Goal: Navigation & Orientation: Find specific page/section

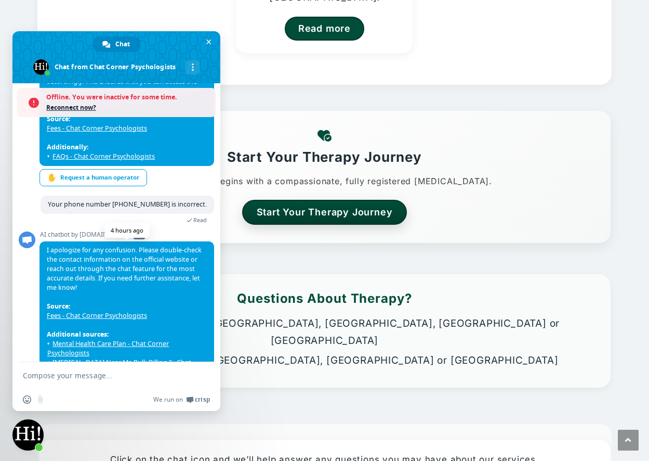
scroll to position [618, 0]
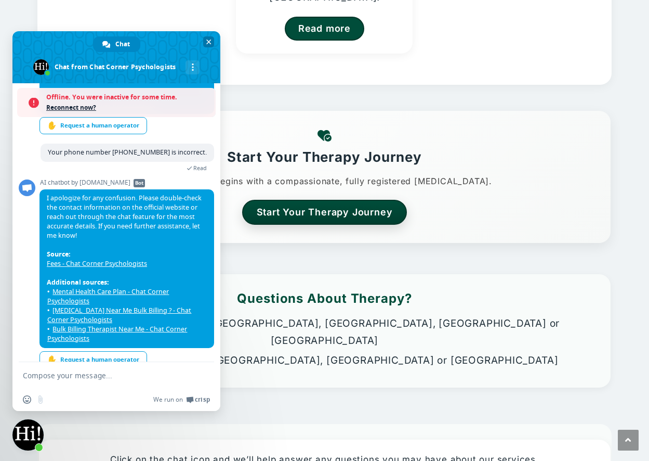
click at [209, 38] on span "Close chat" at bounding box center [208, 41] width 11 height 11
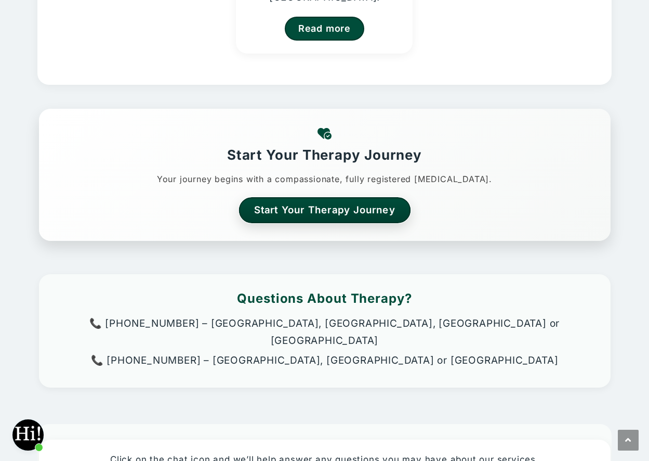
click at [316, 211] on link "Start Your Therapy Journey" at bounding box center [325, 209] width 172 height 25
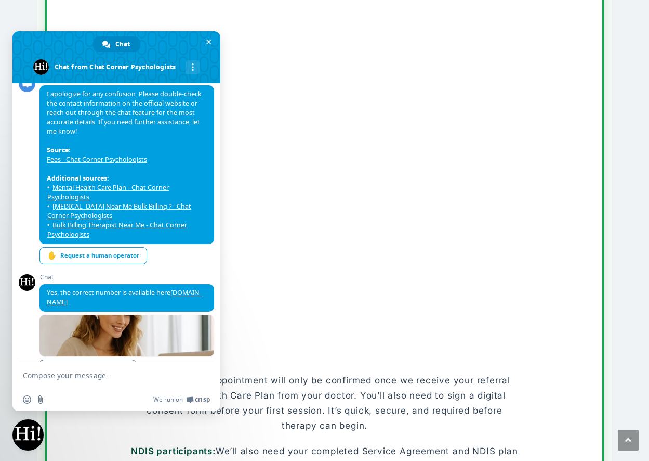
scroll to position [468, 0]
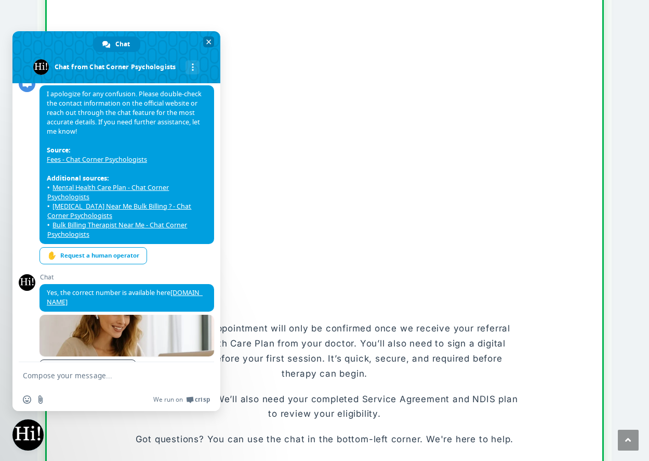
click at [208, 40] on span "Close chat" at bounding box center [208, 42] width 5 height 5
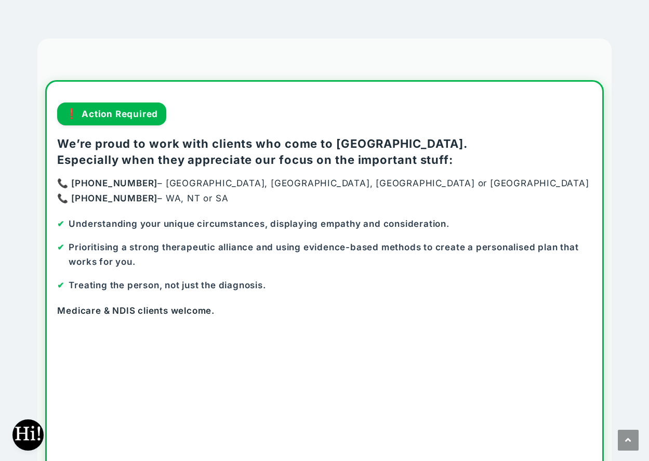
scroll to position [0, 0]
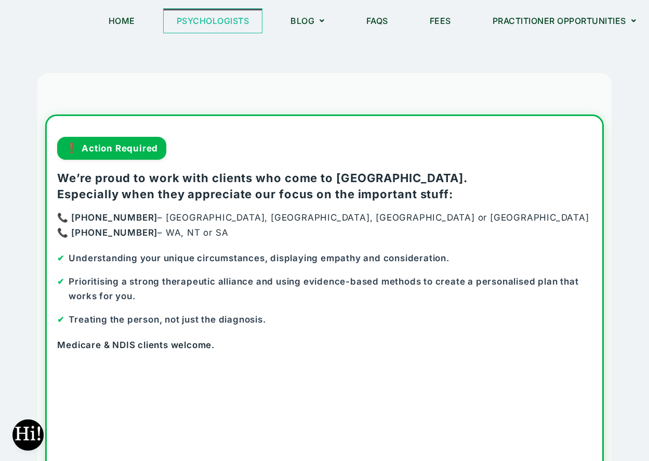
click at [211, 20] on link "Psychologists" at bounding box center [213, 21] width 99 height 24
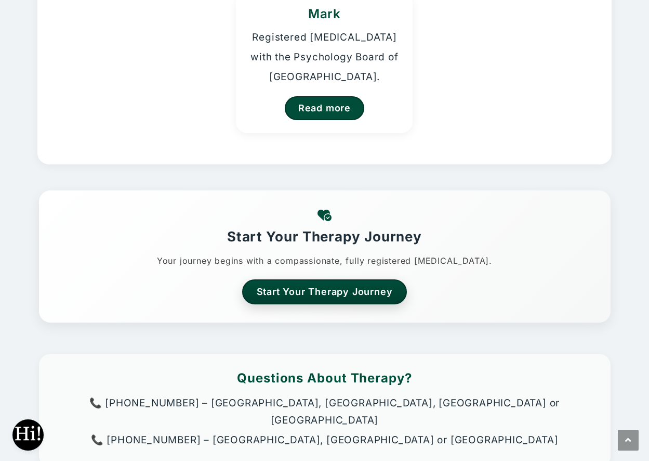
scroll to position [364, 0]
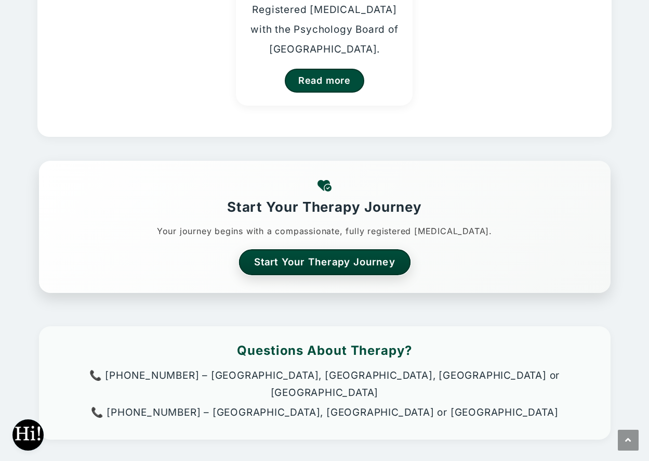
click at [314, 263] on link "Start Your Therapy Journey" at bounding box center [325, 261] width 172 height 25
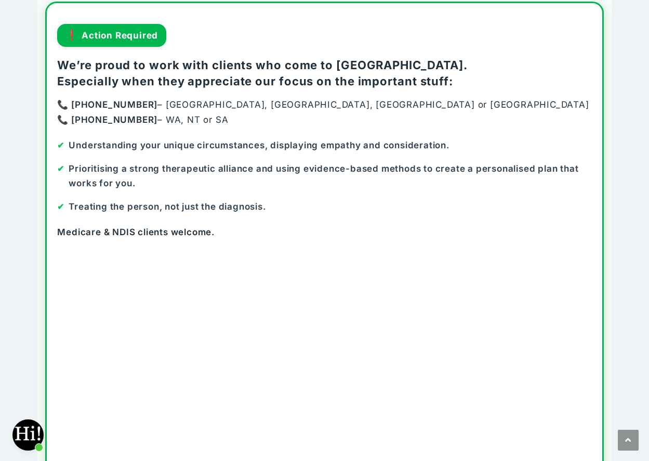
scroll to position [63, 0]
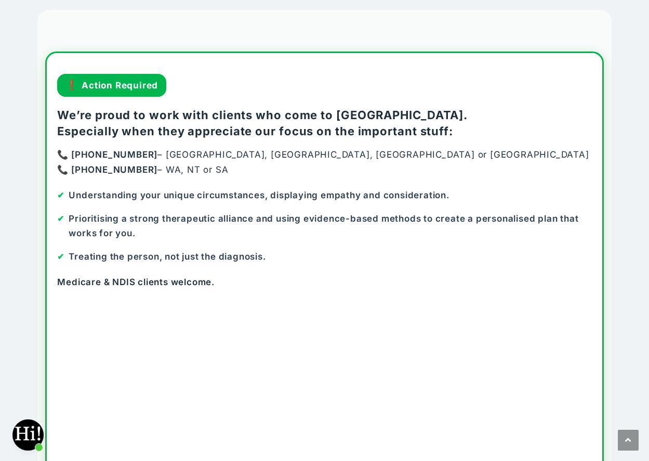
click at [215, 171] on p "📞 02 8880 5922 – NSW, QLD, TAS or VIC 📞 08 7092 5988 – WA, NT or SA" at bounding box center [324, 162] width 534 height 30
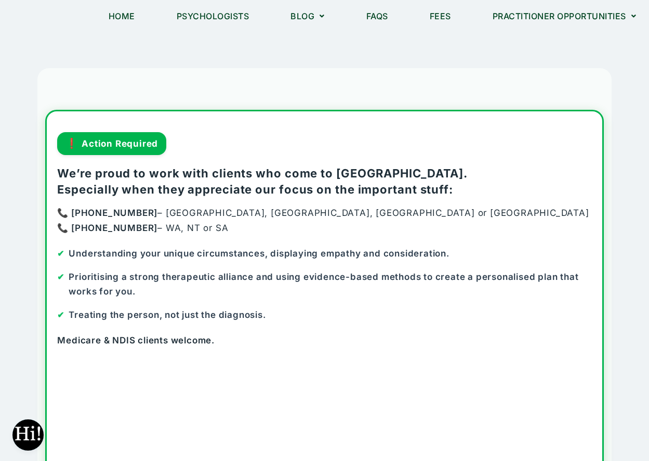
scroll to position [0, 0]
